Goal: Task Accomplishment & Management: Use online tool/utility

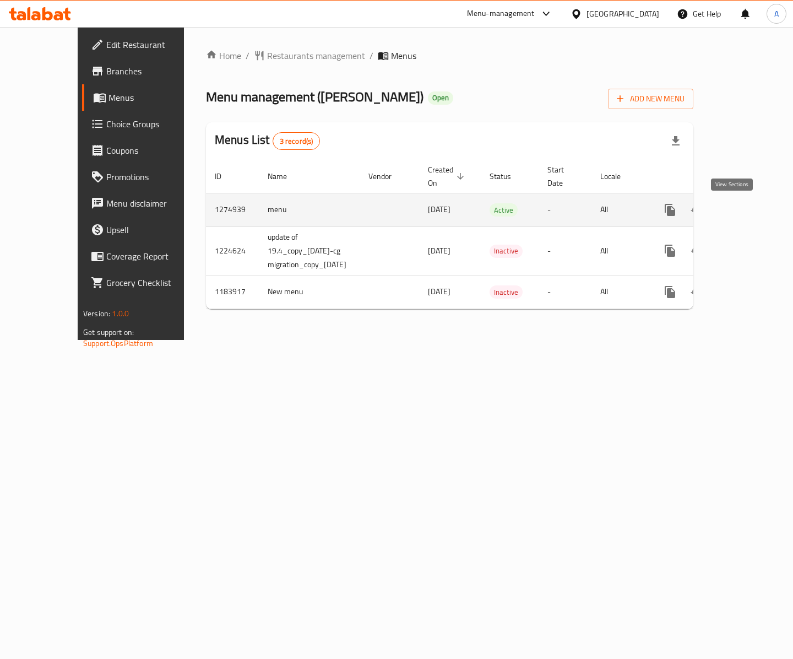
click at [751, 203] on icon "enhanced table" at bounding box center [749, 209] width 13 height 13
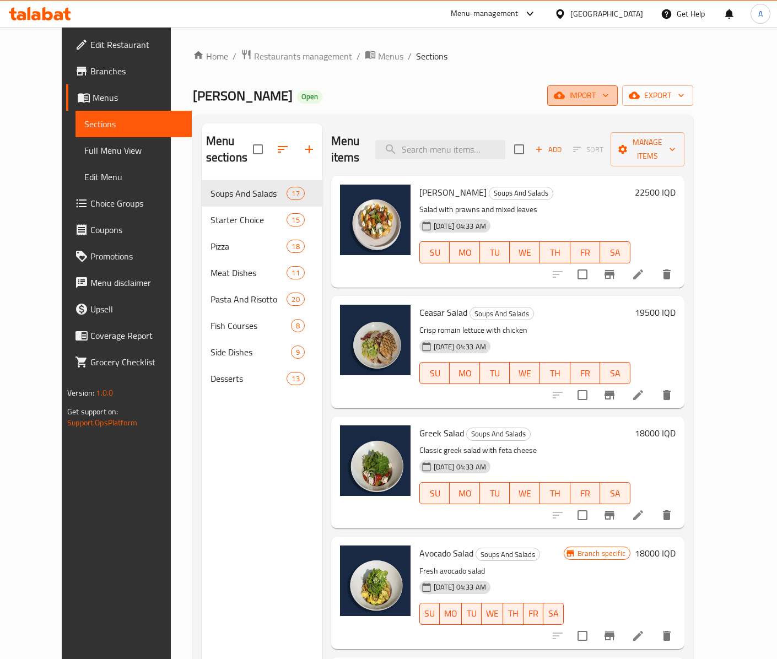
click at [609, 95] on span "import" at bounding box center [582, 96] width 53 height 14
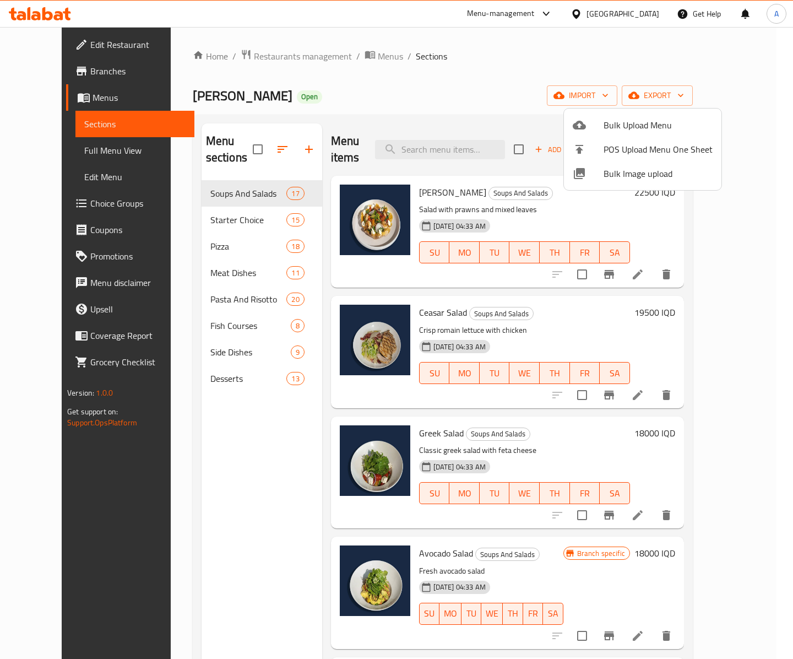
click at [606, 172] on span "Bulk Image upload" at bounding box center [658, 173] width 109 height 13
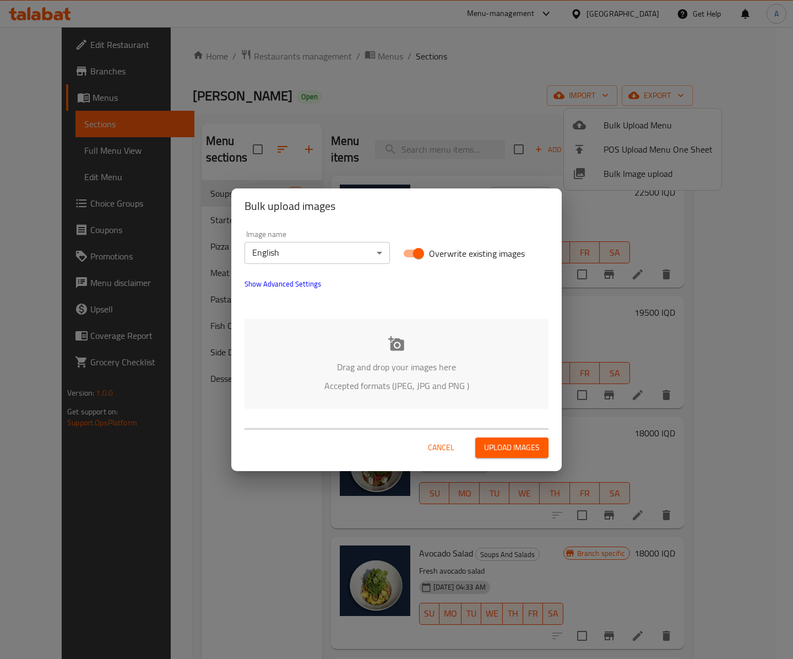
click at [415, 365] on p "Drag and drop your images here" at bounding box center [396, 366] width 271 height 13
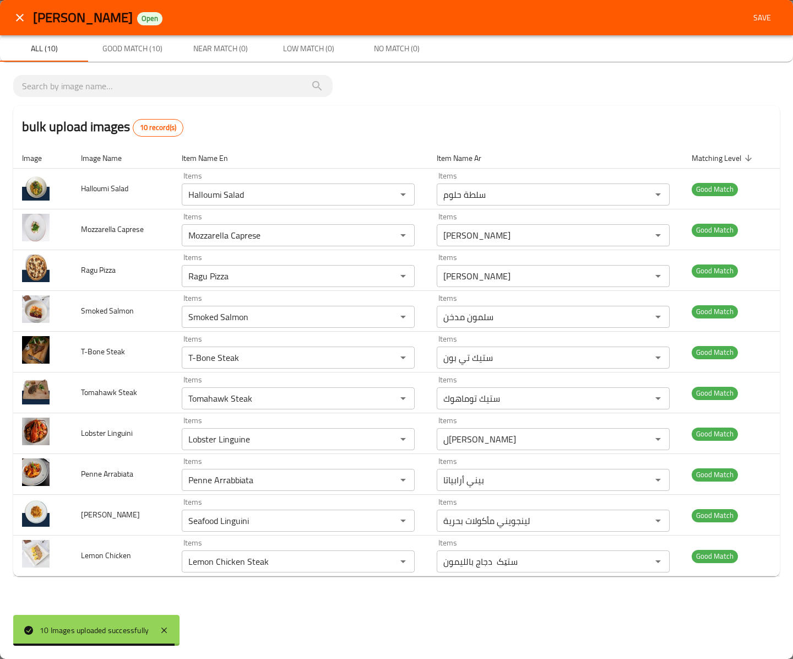
click at [765, 24] on span "Save" at bounding box center [762, 18] width 26 height 14
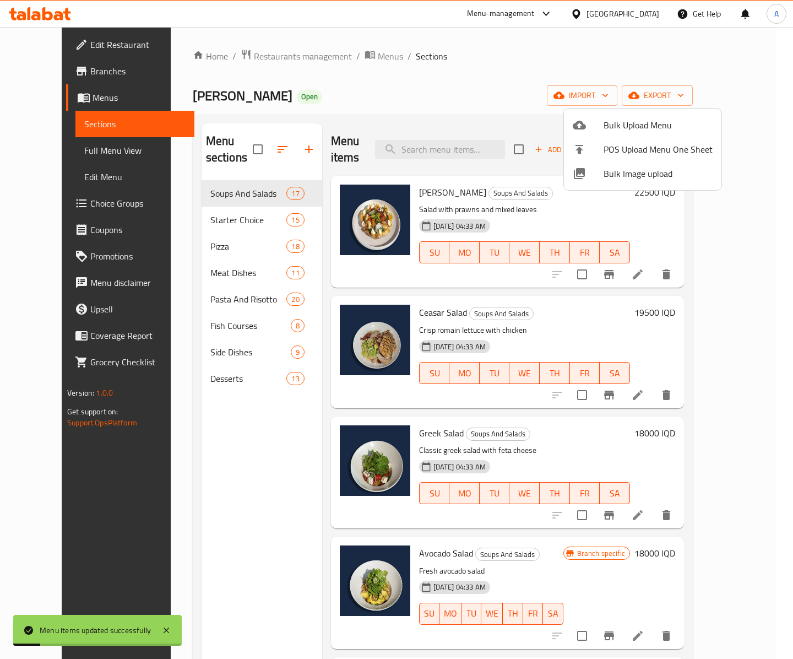
click at [221, 229] on div at bounding box center [396, 329] width 793 height 659
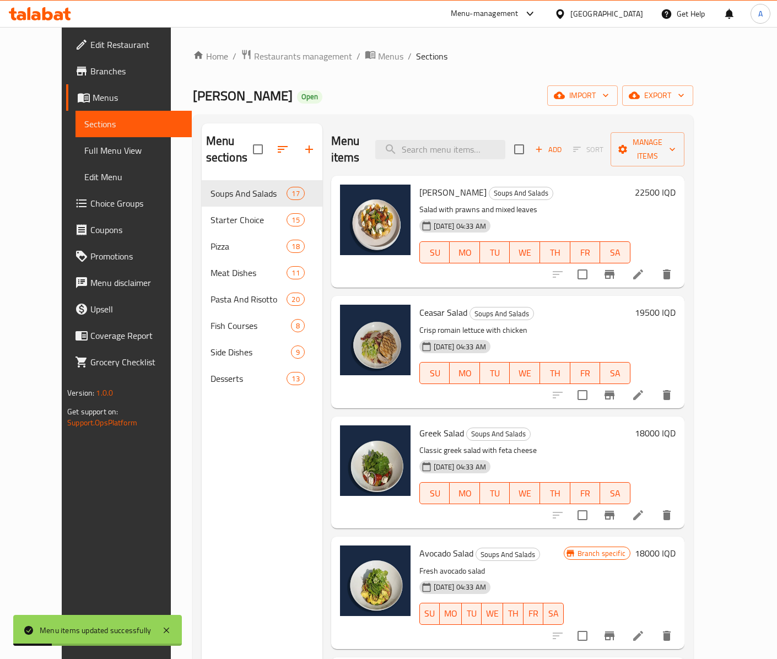
click at [217, 217] on div "Starter Choice 15" at bounding box center [262, 220] width 121 height 26
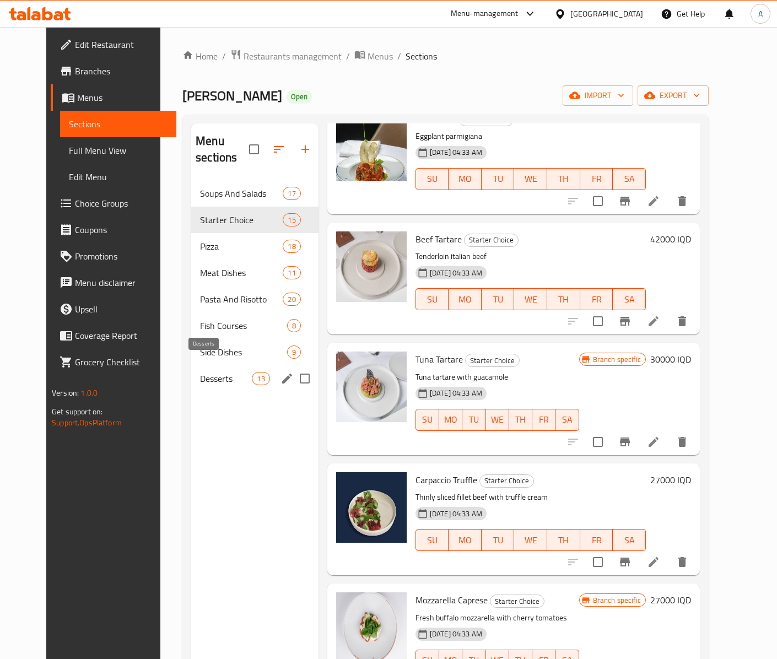
drag, startPoint x: 192, startPoint y: 359, endPoint x: 193, endPoint y: 351, distance: 7.8
click at [200, 372] on span "Desserts" at bounding box center [226, 378] width 52 height 13
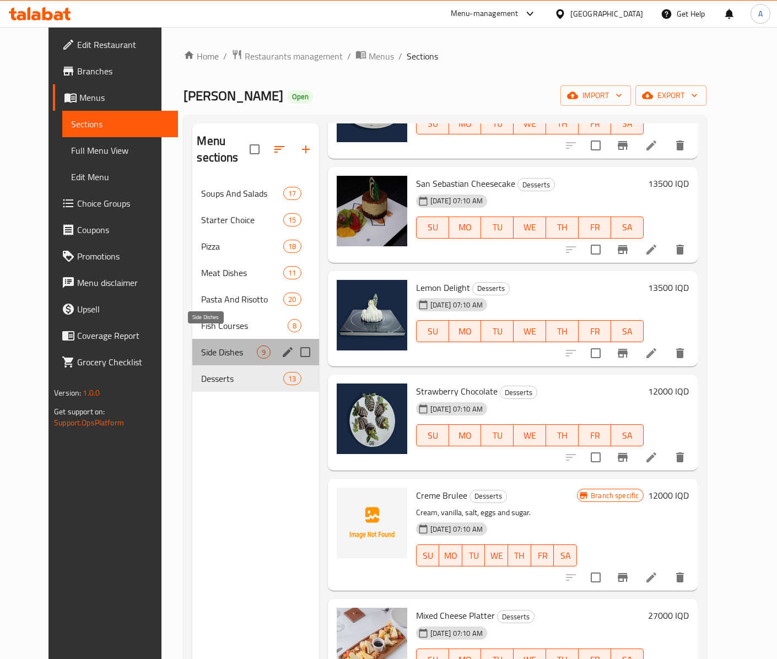
click at [201, 345] on span "Side Dishes" at bounding box center [228, 351] width 55 height 13
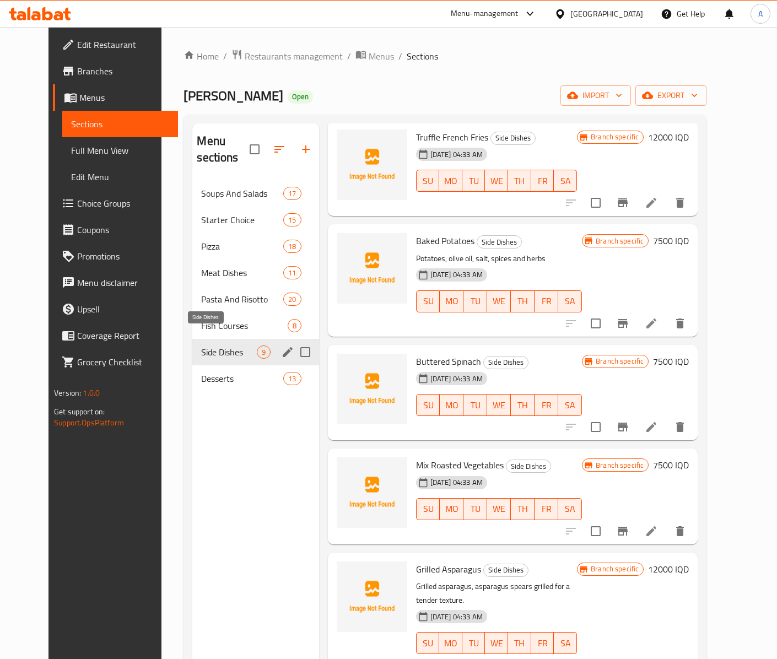
scroll to position [353, 0]
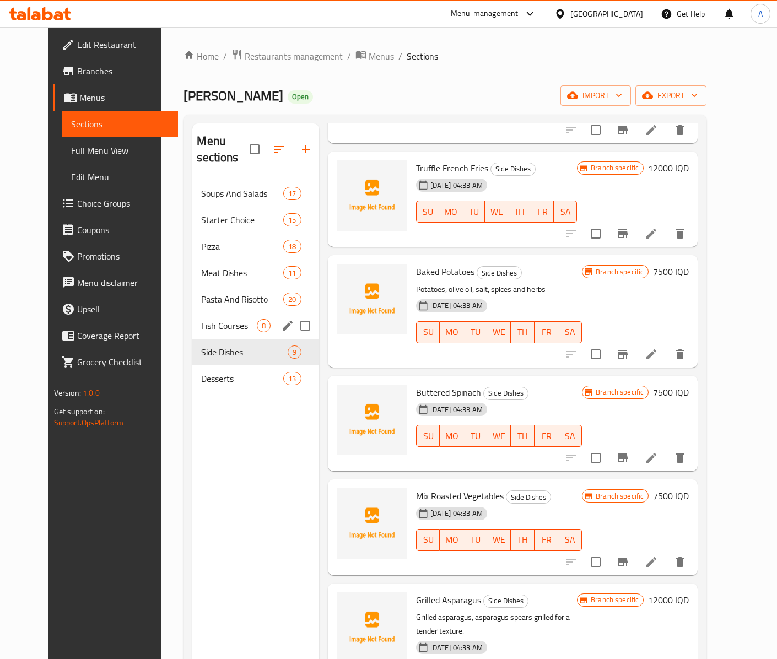
click at [199, 318] on div "Fish Courses 8" at bounding box center [255, 325] width 126 height 26
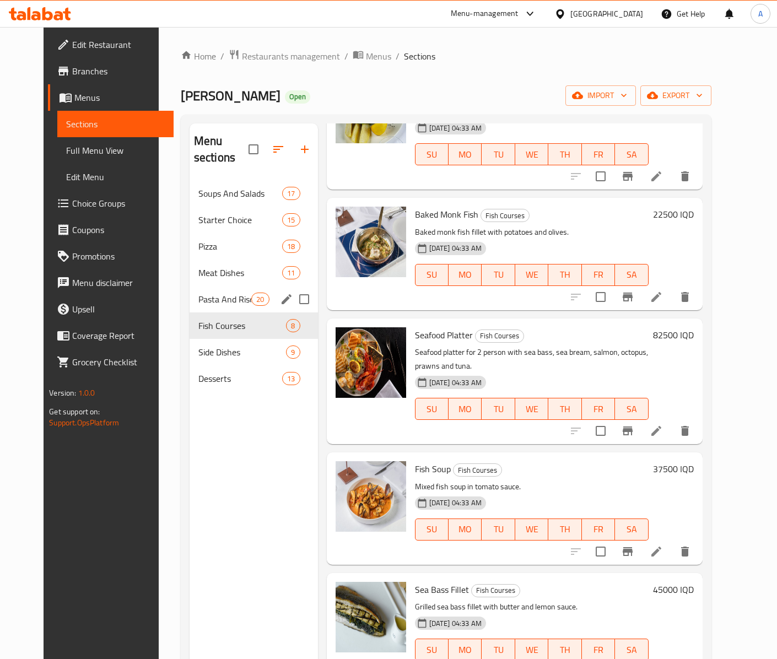
click at [197, 294] on div "Pasta And Risotto 20" at bounding box center [254, 299] width 128 height 26
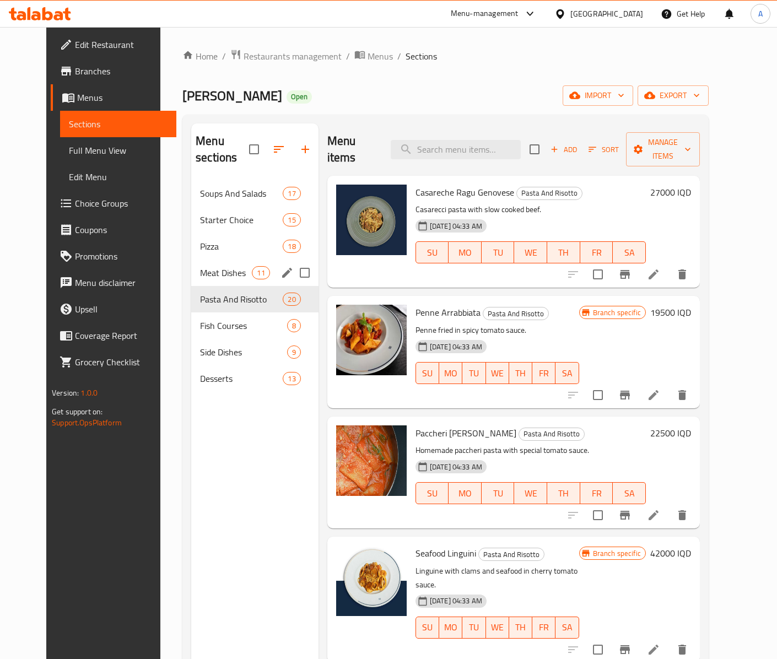
click at [221, 266] on span "Meat Dishes" at bounding box center [226, 272] width 52 height 13
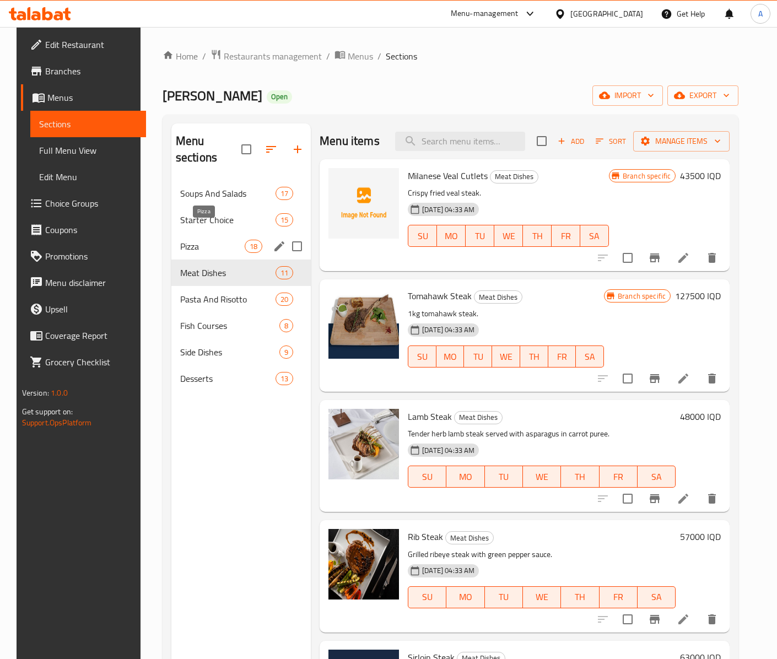
click at [207, 240] on span "Pizza" at bounding box center [212, 246] width 64 height 13
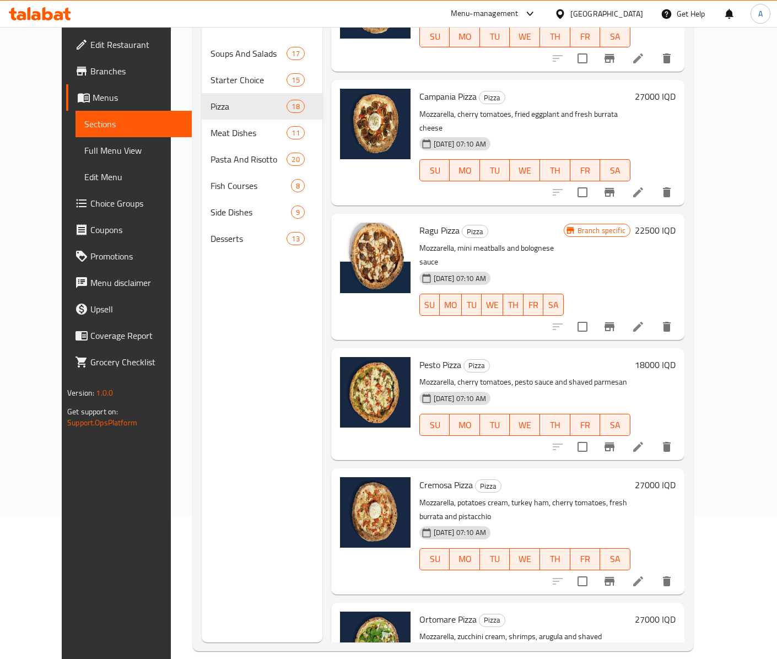
scroll to position [156, 0]
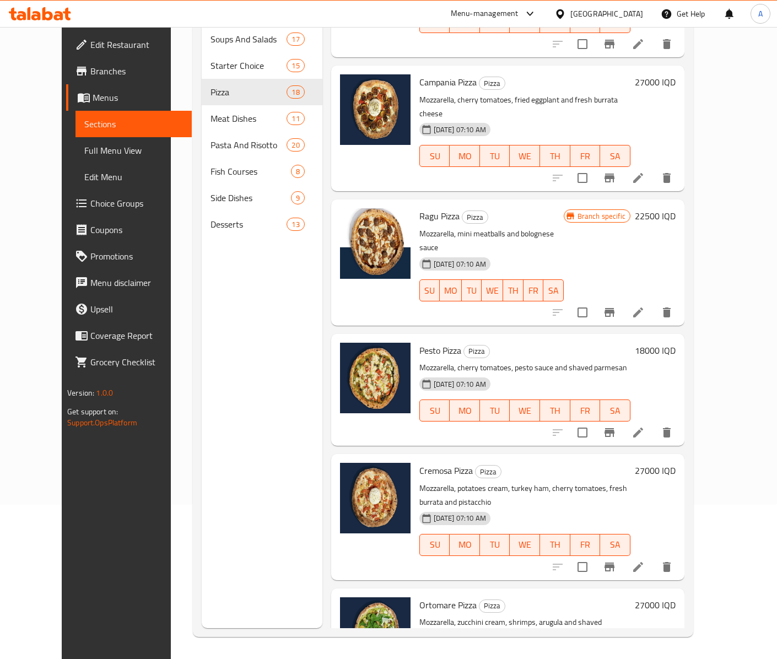
drag, startPoint x: 69, startPoint y: 150, endPoint x: 109, endPoint y: 197, distance: 61.8
click at [84, 150] on span "Full Menu View" at bounding box center [133, 150] width 98 height 13
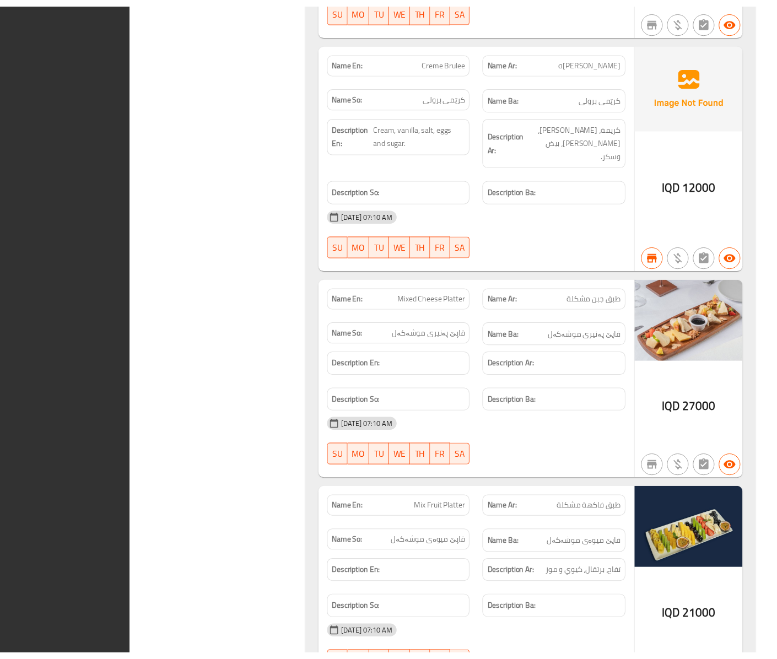
scroll to position [27145, 0]
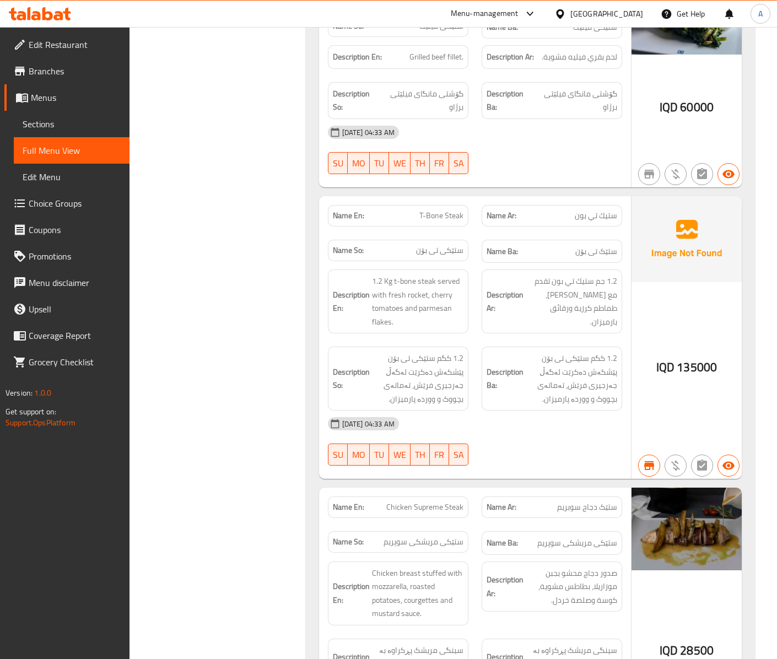
drag, startPoint x: 278, startPoint y: 241, endPoint x: 163, endPoint y: 244, distance: 114.6
click at [278, 241] on div "Filter Branches Branches Popular filters Free items Branch specific items Has c…" at bounding box center [222, 60] width 154 height 27735
click at [71, 144] on span "Full Menu View" at bounding box center [72, 150] width 98 height 13
click at [69, 122] on span "Sections" at bounding box center [72, 123] width 98 height 13
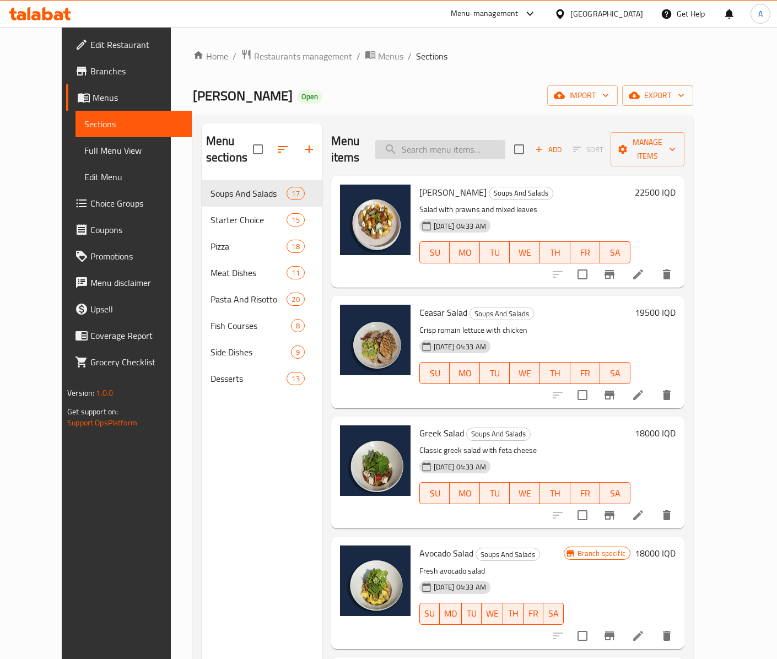
click at [475, 142] on input "search" at bounding box center [440, 149] width 130 height 19
paste input "T-Bone Steak"
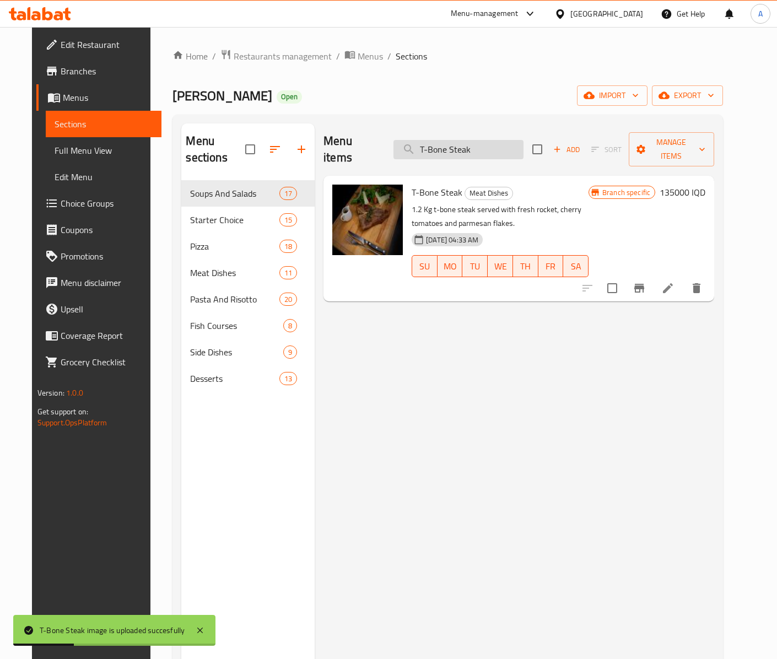
click at [504, 141] on input "T-Bone Steak" at bounding box center [458, 149] width 130 height 19
paste input "[DEMOGRAPHIC_DATA]"
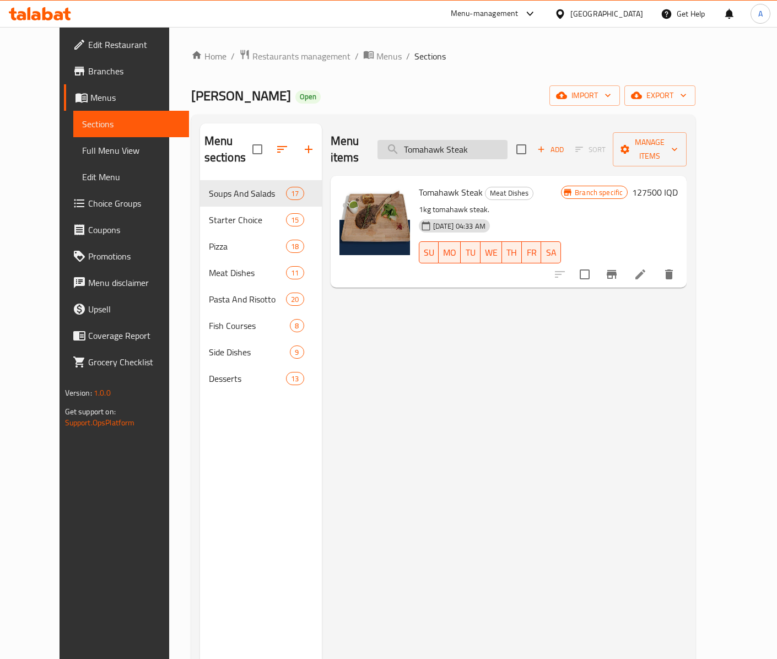
click at [475, 140] on input "Tomahawk Steak" at bounding box center [442, 149] width 130 height 19
paste input "Lemon Chicken"
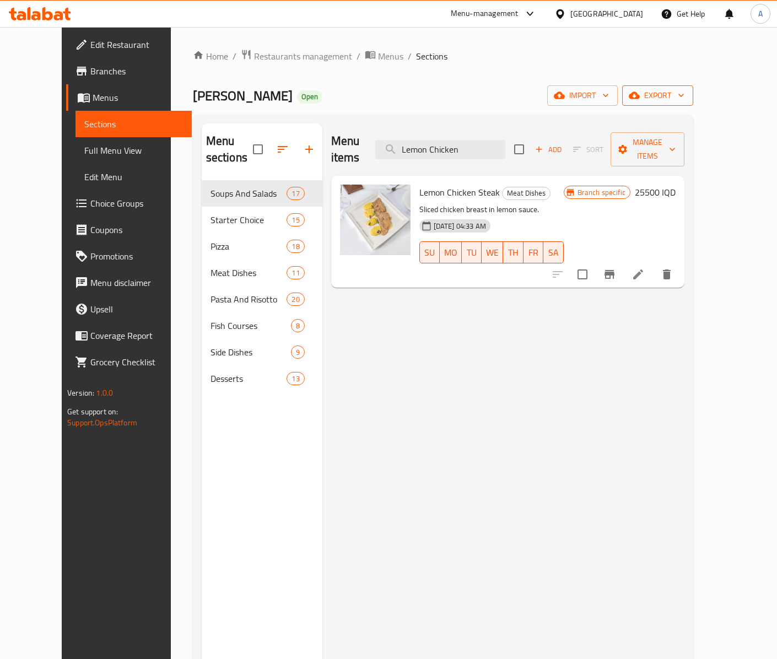
type input "Lemon Chicken"
click at [684, 102] on span "export" at bounding box center [657, 96] width 53 height 14
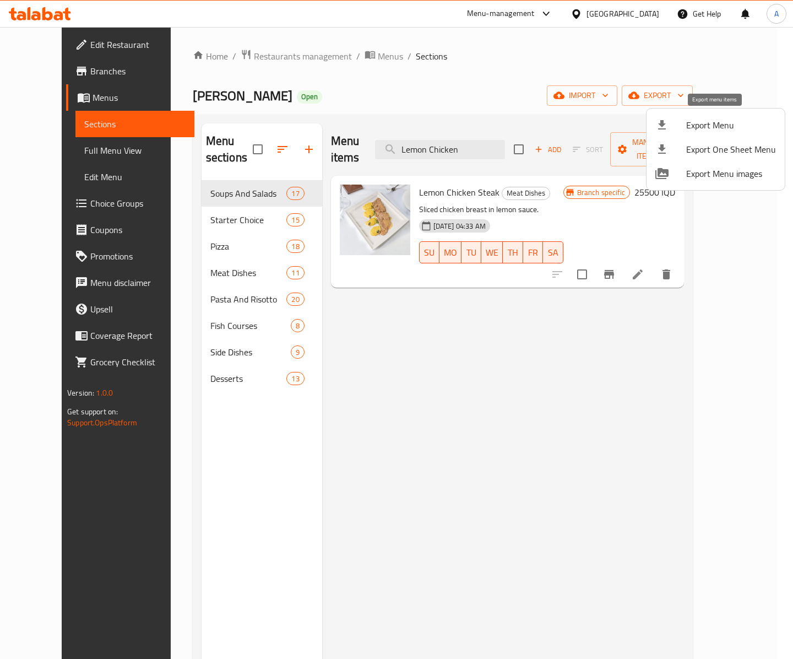
click at [704, 120] on span "Export Menu" at bounding box center [731, 124] width 90 height 13
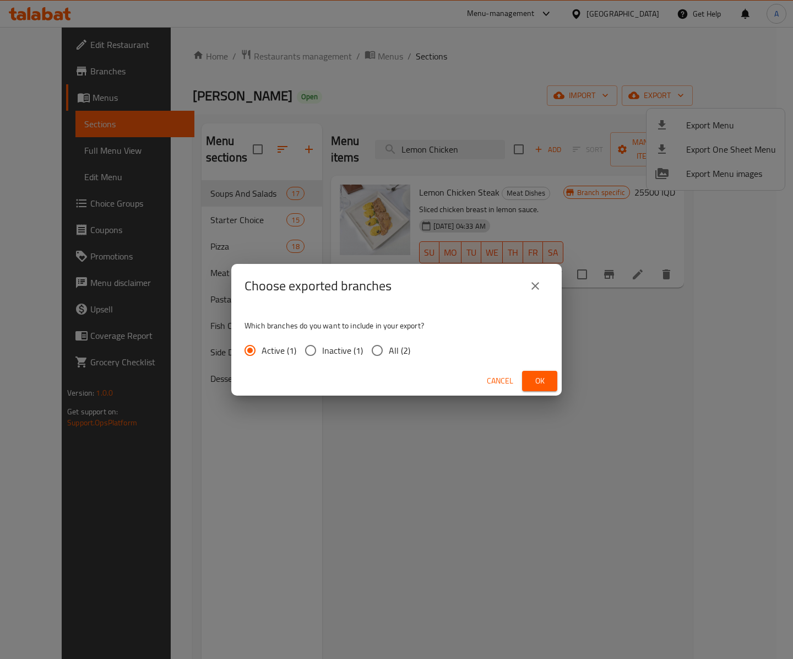
click at [387, 357] on input "All (2)" at bounding box center [377, 350] width 23 height 23
radio input "true"
click at [544, 380] on span "Ok" at bounding box center [540, 381] width 18 height 14
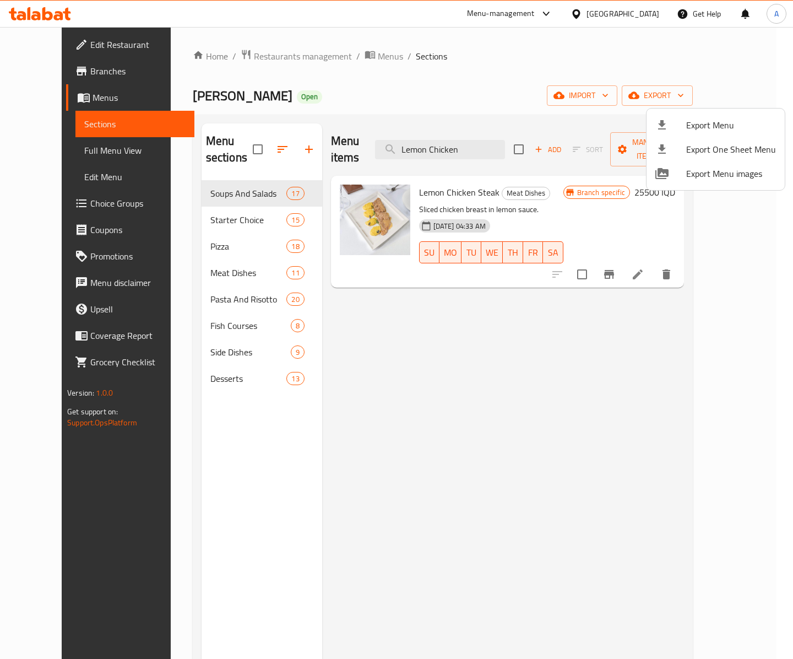
click at [45, 143] on div at bounding box center [396, 329] width 793 height 659
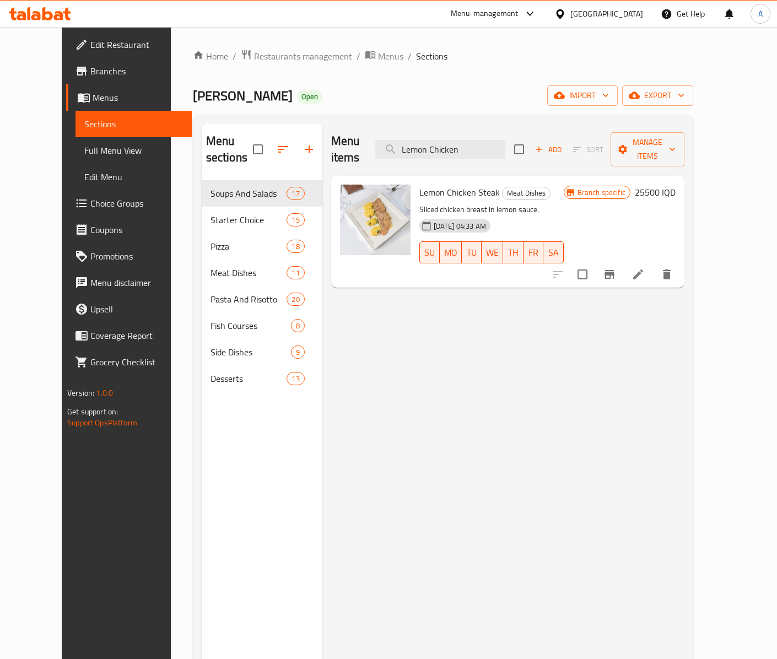
click at [84, 144] on span "Full Menu View" at bounding box center [133, 150] width 98 height 13
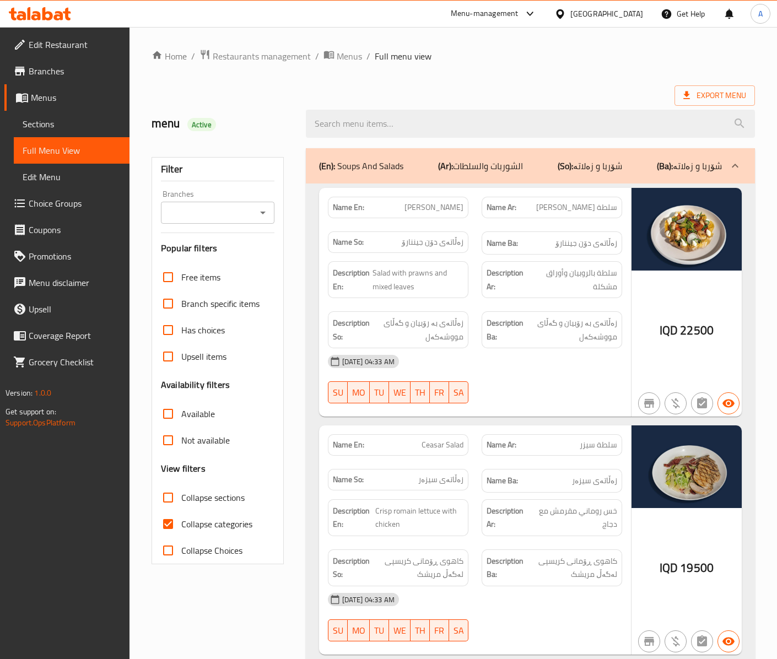
drag, startPoint x: 468, startPoint y: 78, endPoint x: 588, endPoint y: 58, distance: 121.7
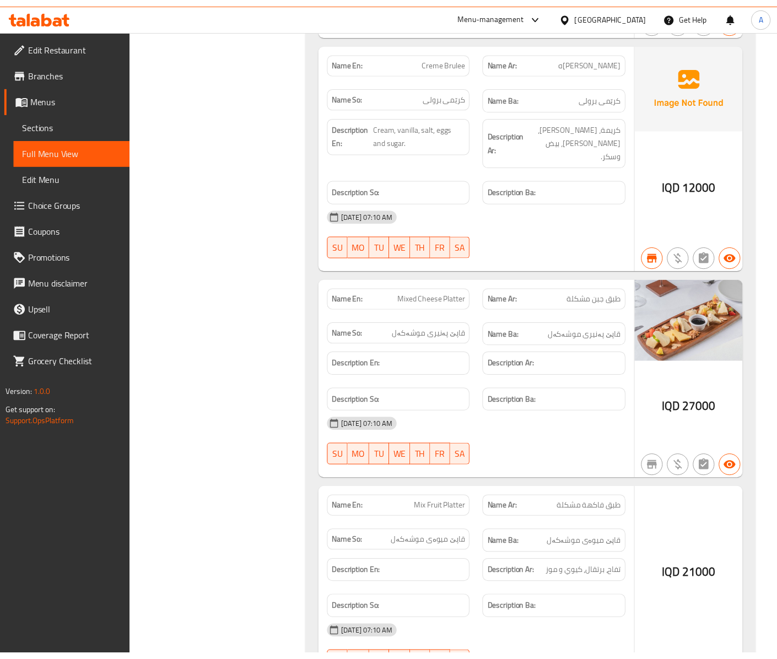
scroll to position [27145, 0]
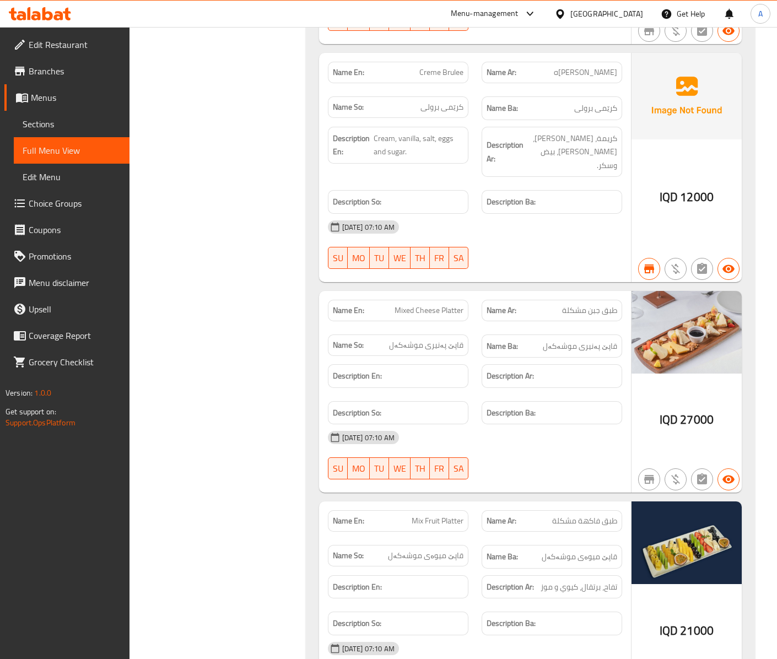
click at [75, 75] on span "Branches" at bounding box center [75, 70] width 92 height 13
